Goal: Task Accomplishment & Management: Manage account settings

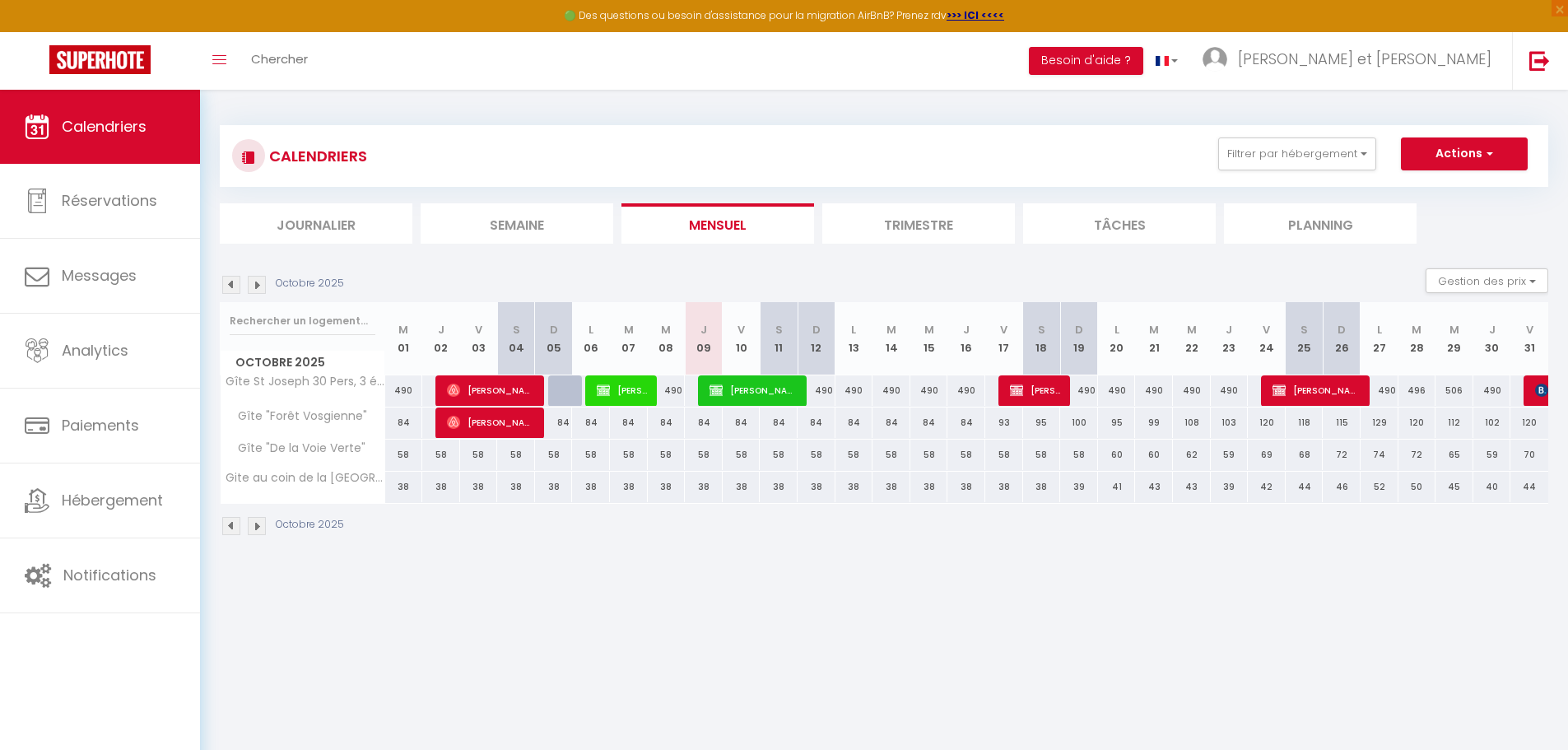
click at [943, 230] on li "Trimestre" at bounding box center [919, 223] width 192 height 40
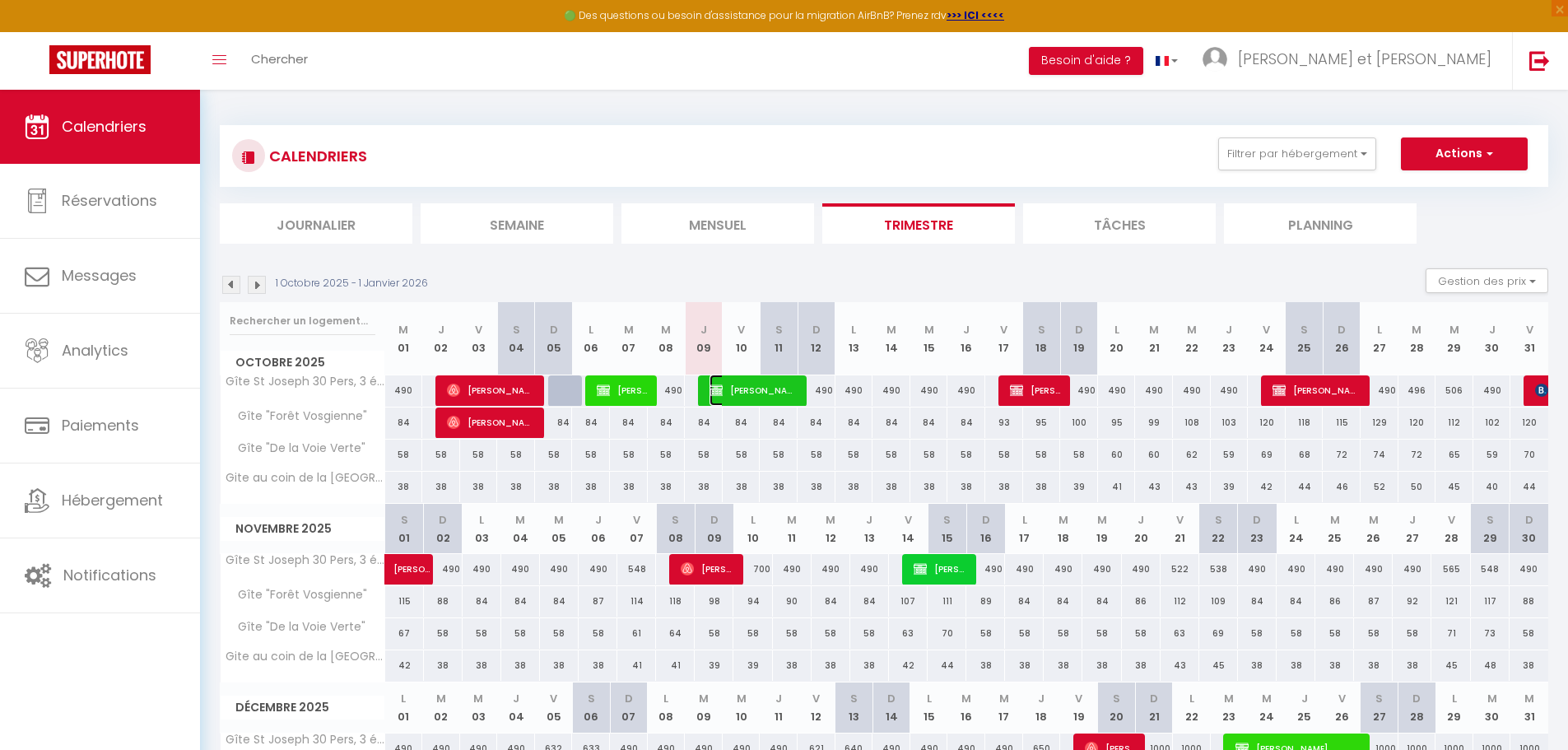
click at [765, 392] on span "[PERSON_NAME]" at bounding box center [753, 390] width 88 height 31
select select "OK"
select select "0"
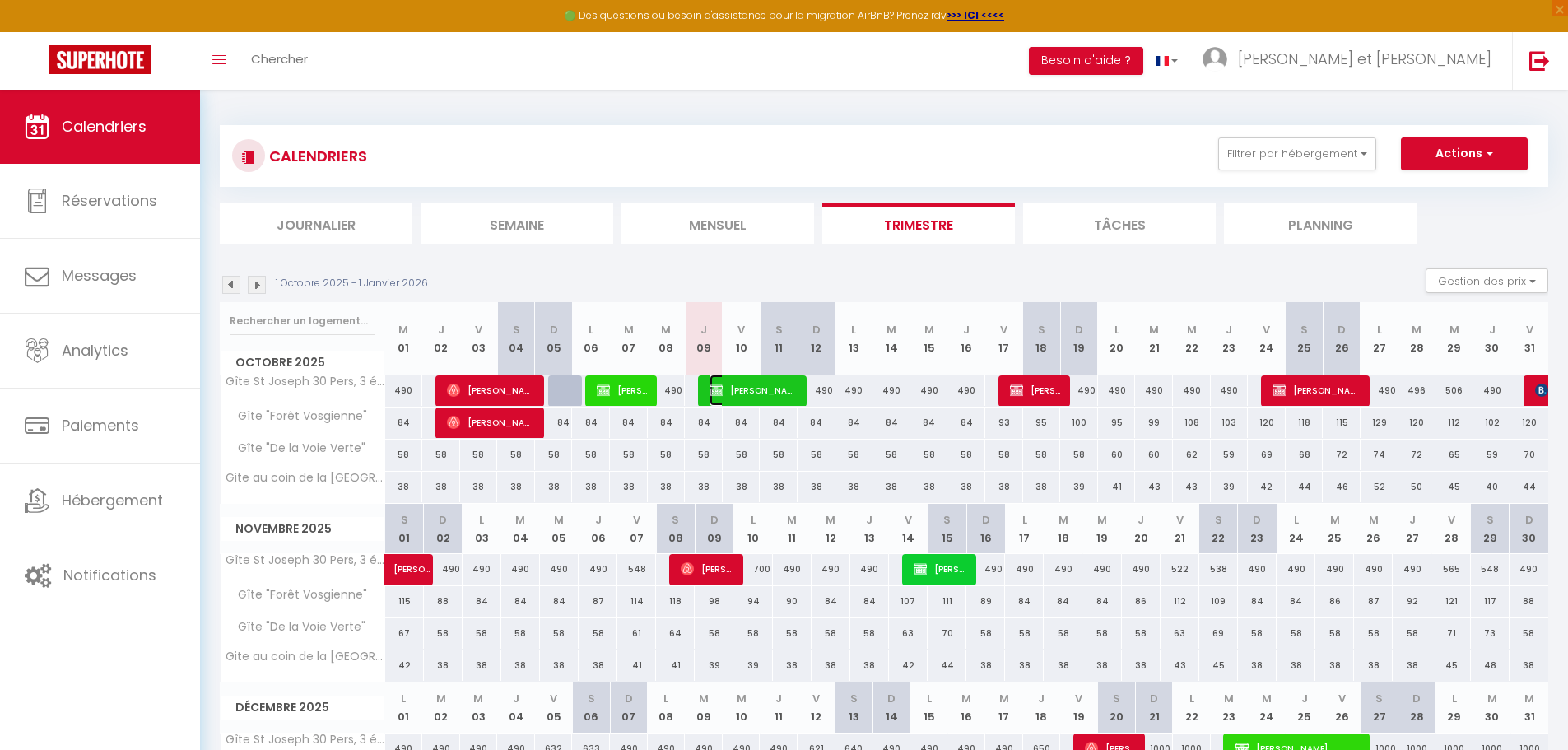
select select "1"
select select
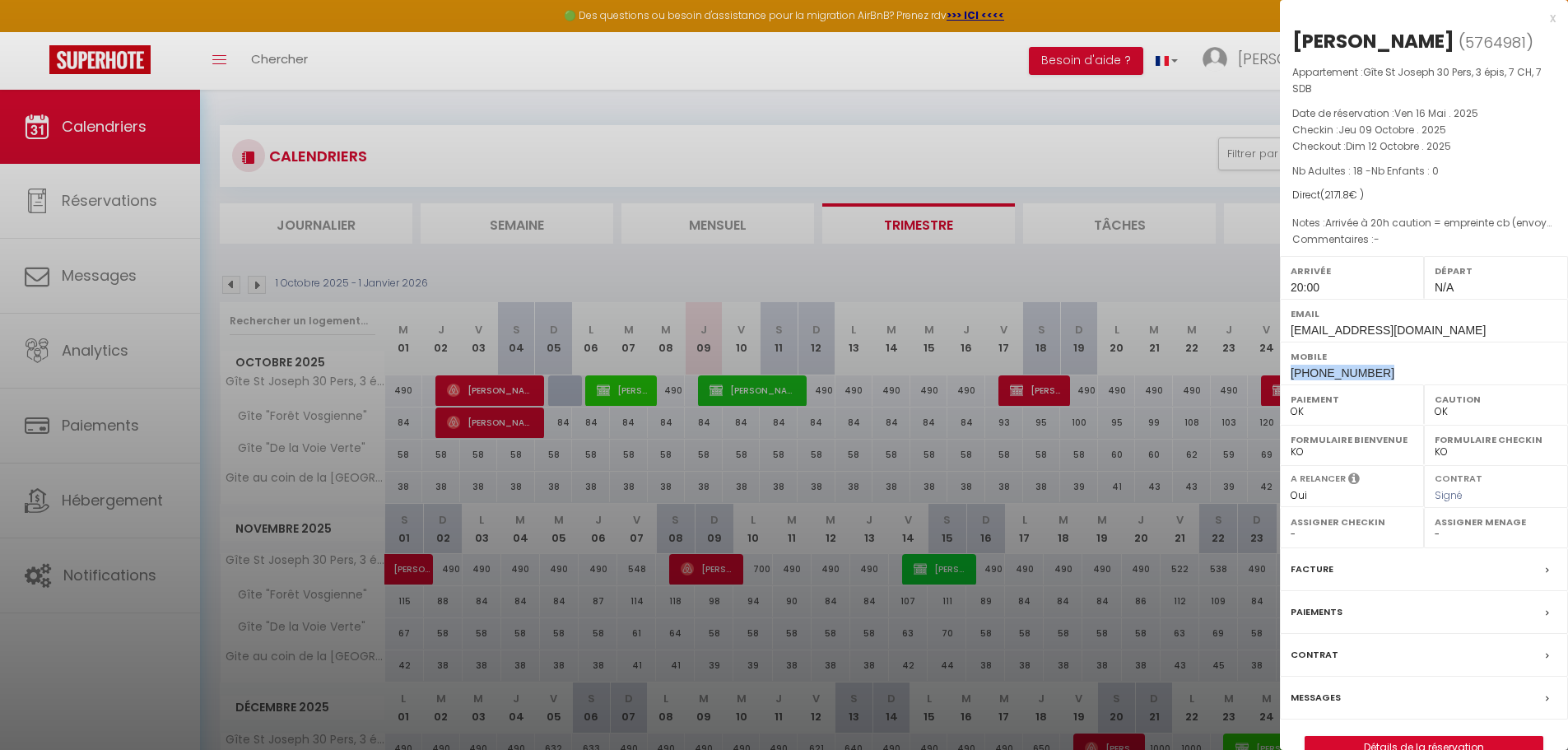
drag, startPoint x: 1391, startPoint y: 366, endPoint x: 1291, endPoint y: 375, distance: 100.4
click at [1291, 375] on div "Mobile [PHONE_NUMBER]" at bounding box center [1424, 362] width 288 height 43
copy span "[PHONE_NUMBER]"
click at [1550, 21] on div "x" at bounding box center [1418, 18] width 276 height 20
